Goal: Task Accomplishment & Management: Manage account settings

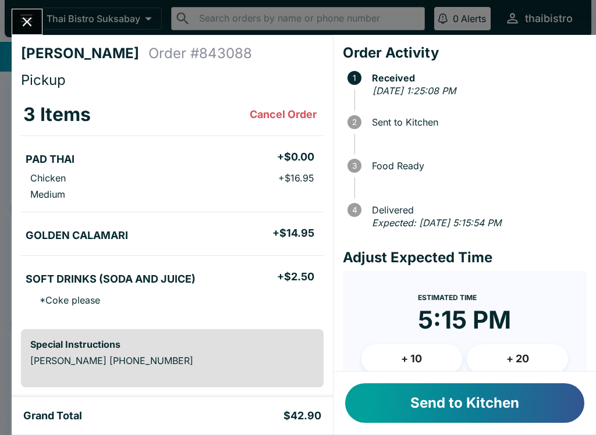
click at [443, 400] on button "Send to Kitchen" at bounding box center [464, 403] width 239 height 40
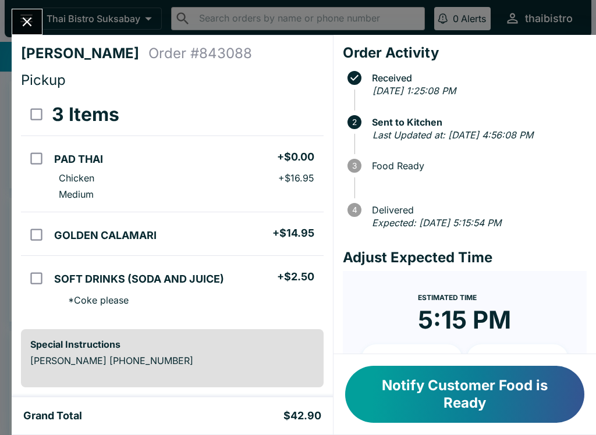
click at [545, 398] on button "Notify Customer Food is Ready" at bounding box center [464, 394] width 239 height 57
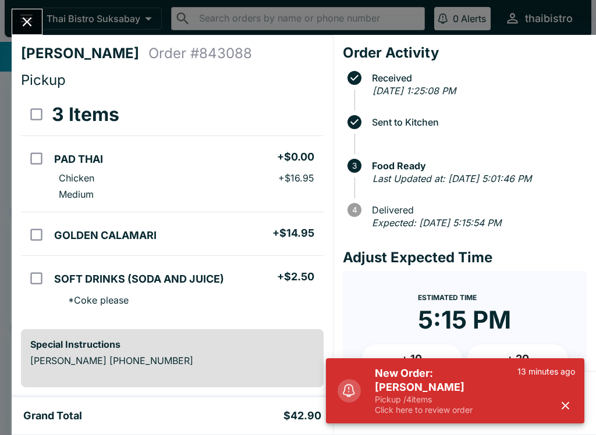
click at [36, 18] on button "Close" at bounding box center [27, 21] width 30 height 25
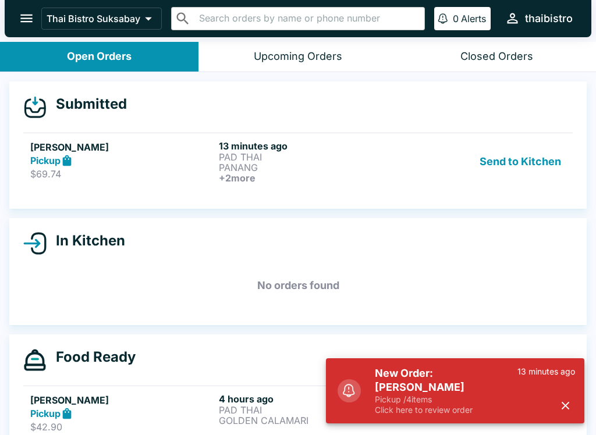
click at [127, 160] on div "Pickup" at bounding box center [122, 160] width 184 height 13
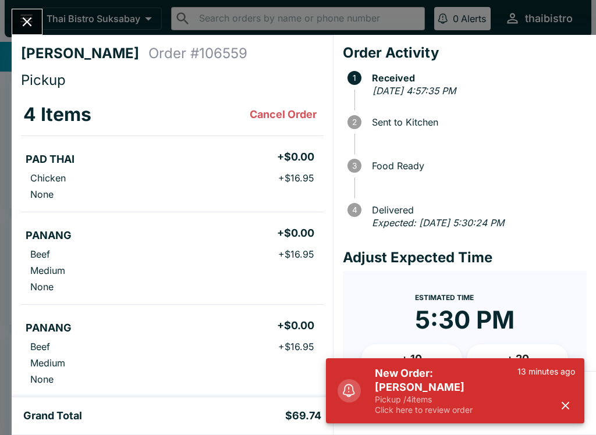
click at [414, 393] on h5 "New Order: [PERSON_NAME]" at bounding box center [446, 381] width 143 height 28
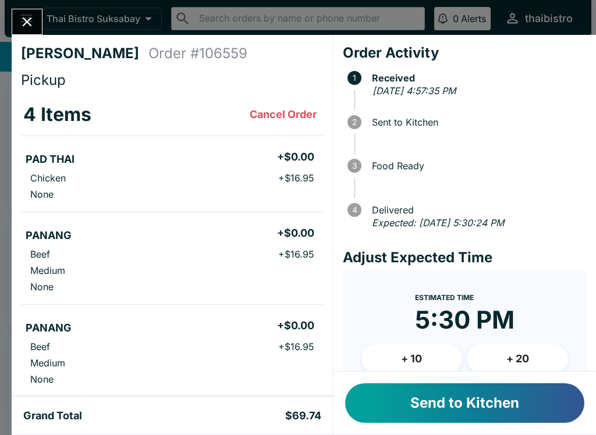
click at [453, 403] on button "Send to Kitchen" at bounding box center [464, 403] width 239 height 40
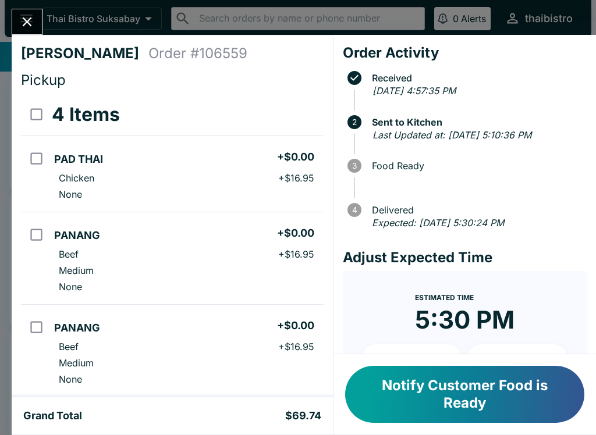
click at [37, 12] on button "Close" at bounding box center [27, 21] width 30 height 25
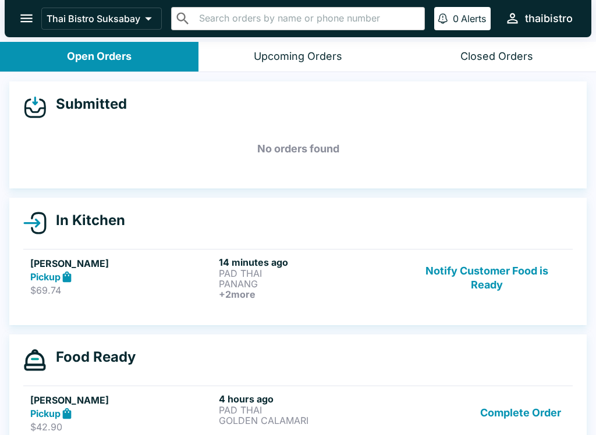
scroll to position [2, 0]
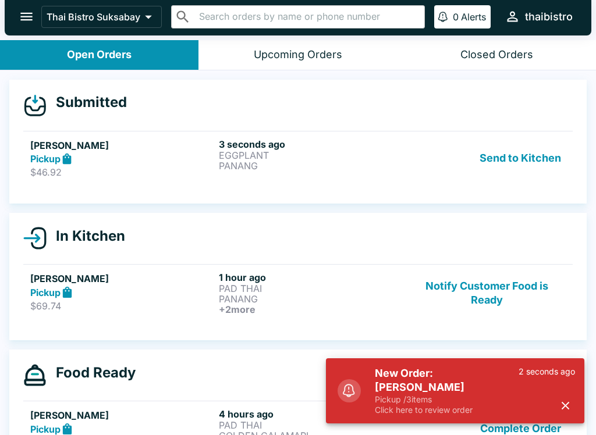
click at [358, 170] on p "PANANG" at bounding box center [311, 166] width 184 height 10
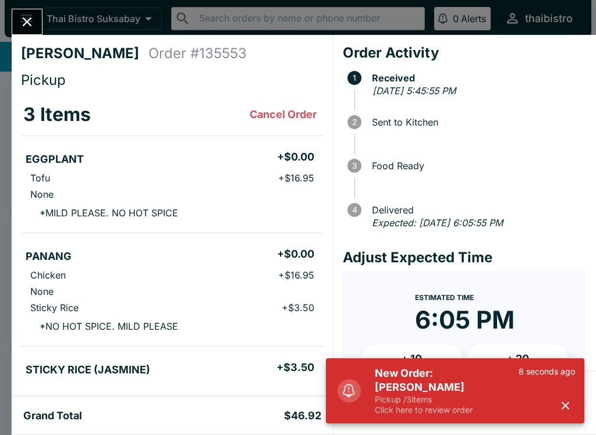
click at [497, 403] on p "Pickup / 3 items" at bounding box center [447, 399] width 144 height 10
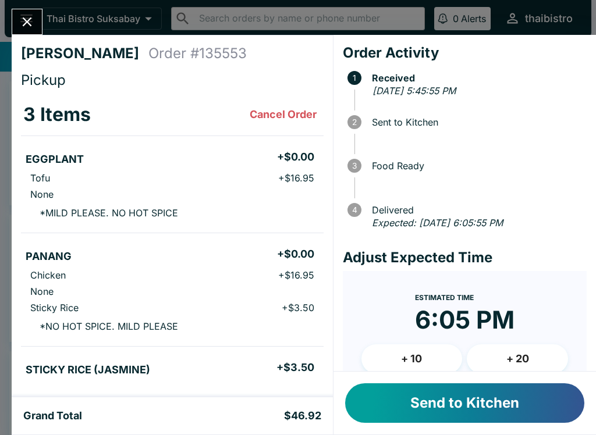
click at [499, 394] on button "Send to Kitchen" at bounding box center [464, 403] width 239 height 40
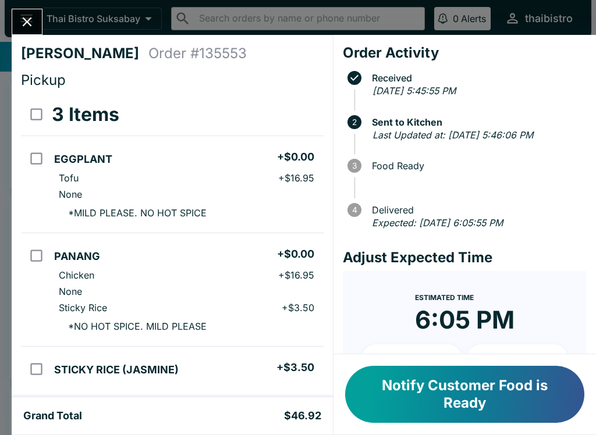
click at [48, 21] on div "[PERSON_NAME] Order # 135553 Pickup 3 Items EGGPLANT + $0.00 Tofu + $16.95 None…" at bounding box center [298, 217] width 596 height 435
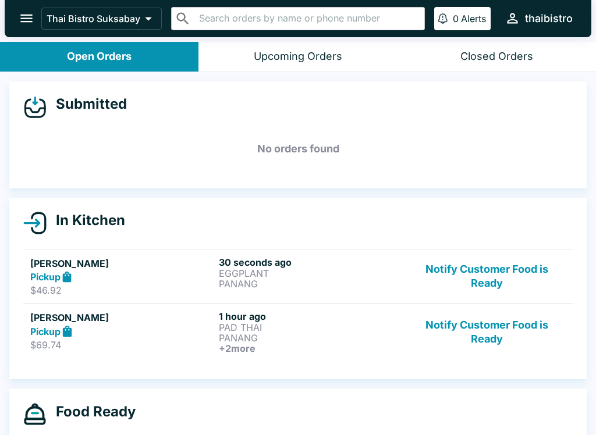
click at [514, 273] on button "Notify Customer Food is Ready" at bounding box center [487, 277] width 158 height 40
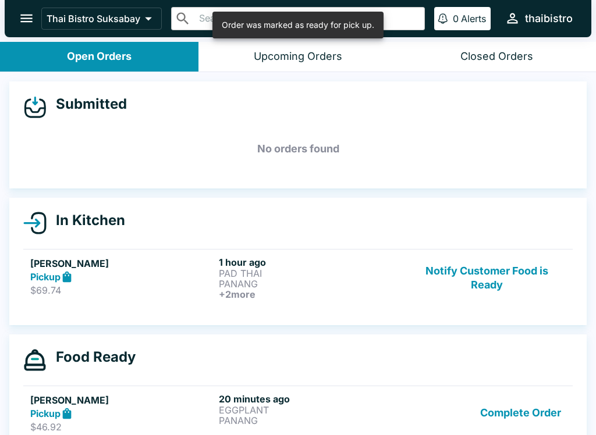
click at [520, 279] on button "Notify Customer Food is Ready" at bounding box center [487, 278] width 158 height 43
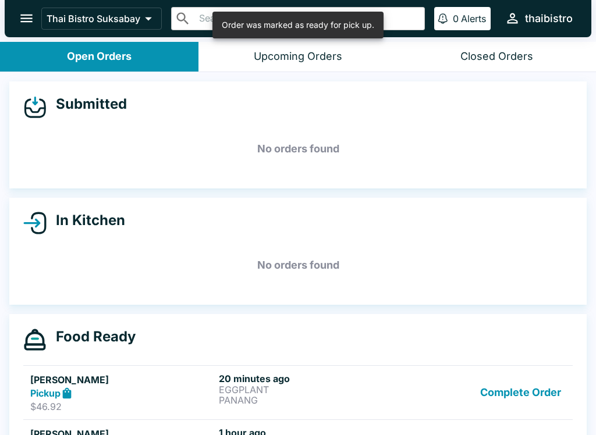
click at [549, 380] on button "Complete Order" at bounding box center [520, 393] width 90 height 40
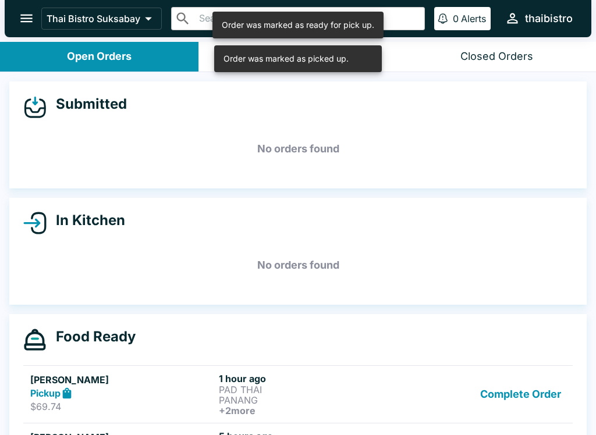
click at [548, 384] on button "Complete Order" at bounding box center [520, 394] width 90 height 43
click at [550, 400] on button "Complete Order" at bounding box center [520, 393] width 90 height 40
